Goal: Transaction & Acquisition: Purchase product/service

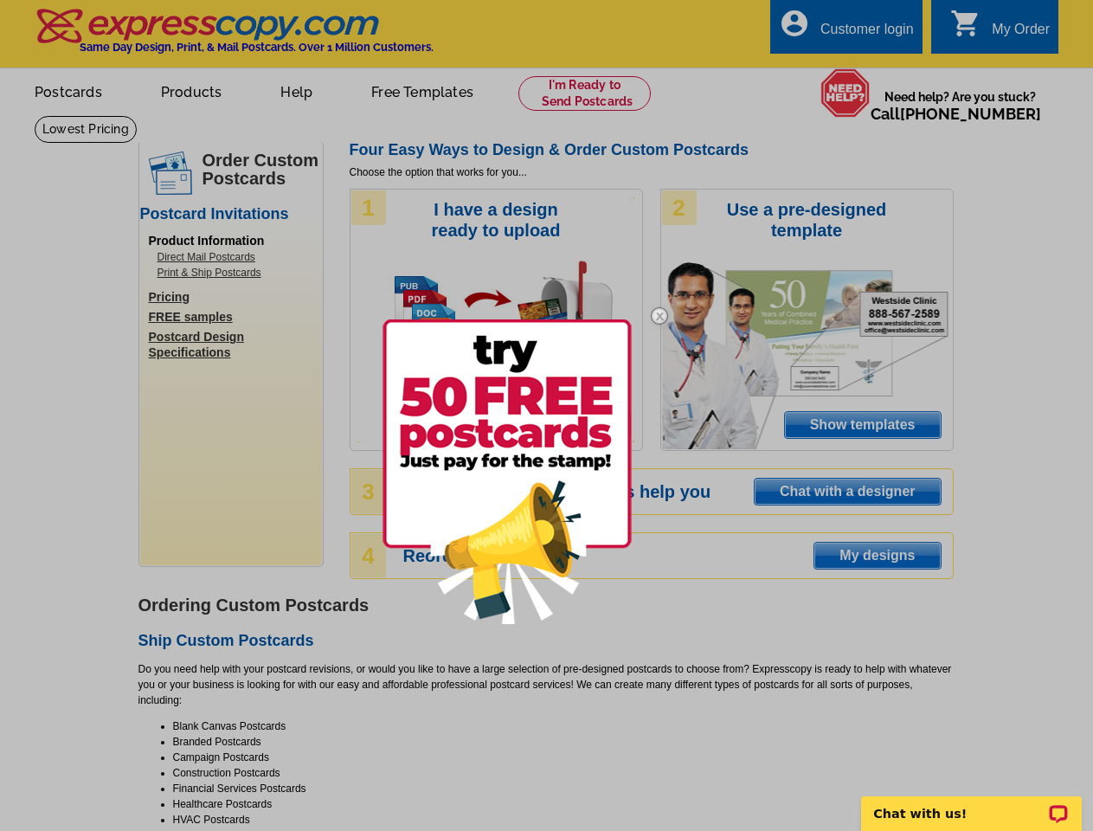
click at [660, 471] on link at bounding box center [659, 471] width 50 height 12
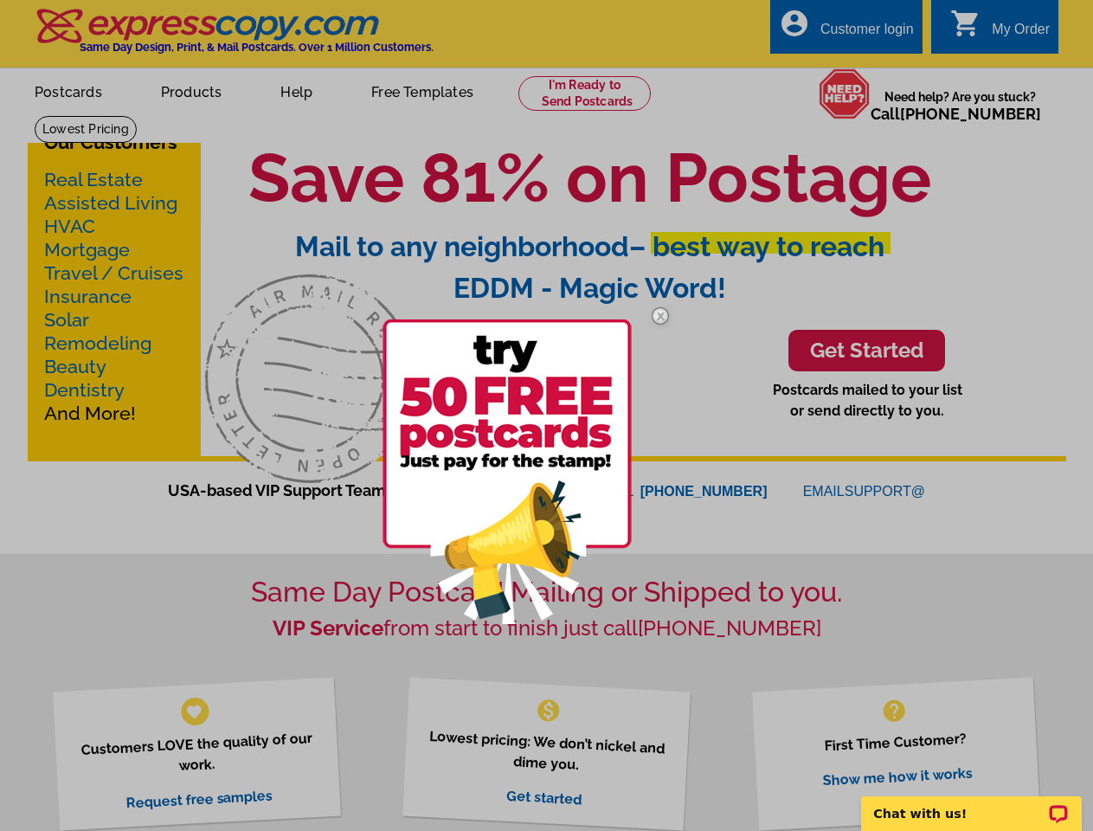
click at [660, 470] on link at bounding box center [660, 470] width 50 height 16
